Goal: Information Seeking & Learning: Check status

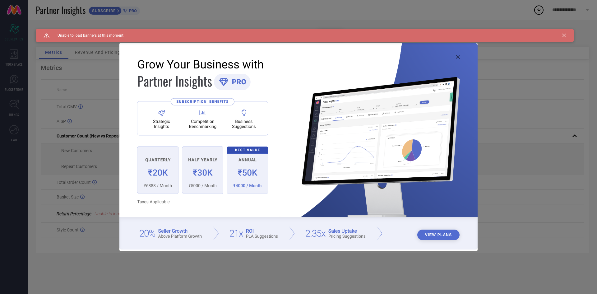
click at [562, 35] on icon at bounding box center [564, 36] width 4 height 4
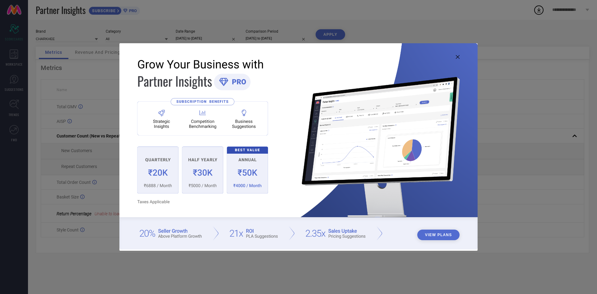
click at [521, 90] on div "View Plans" at bounding box center [298, 147] width 597 height 294
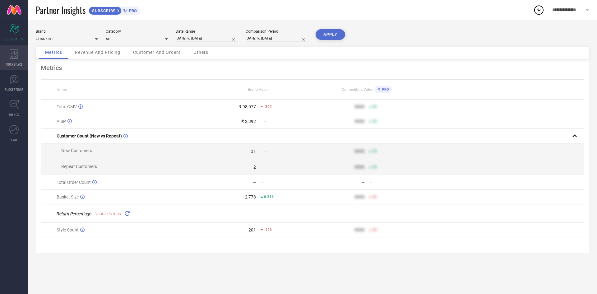
click at [12, 54] on icon at bounding box center [14, 53] width 9 height 9
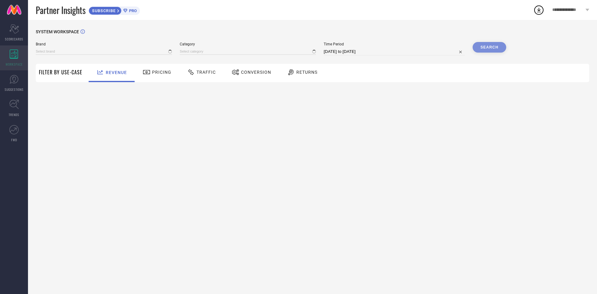
type input "CHARKHEE"
type input "All"
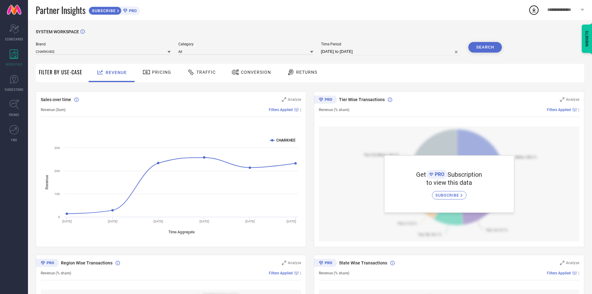
click at [163, 75] on div "Pricing" at bounding box center [157, 72] width 32 height 11
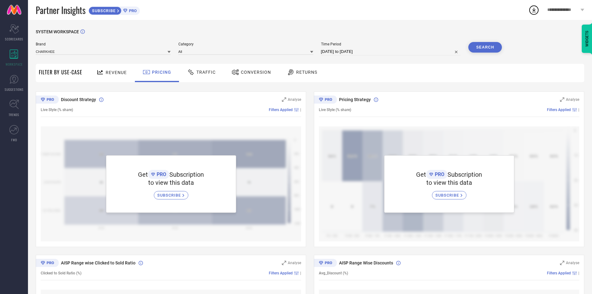
click at [201, 75] on span "Traffic" at bounding box center [206, 72] width 19 height 5
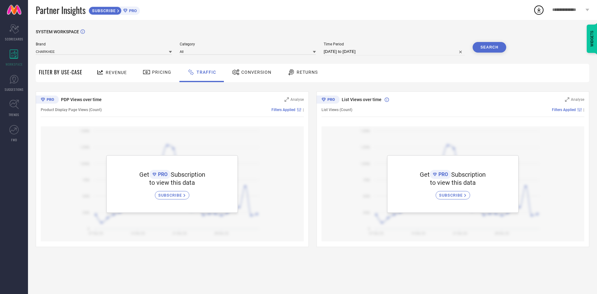
click at [295, 67] on div "Returns" at bounding box center [303, 72] width 34 height 11
